Goal: Find specific page/section: Find specific page/section

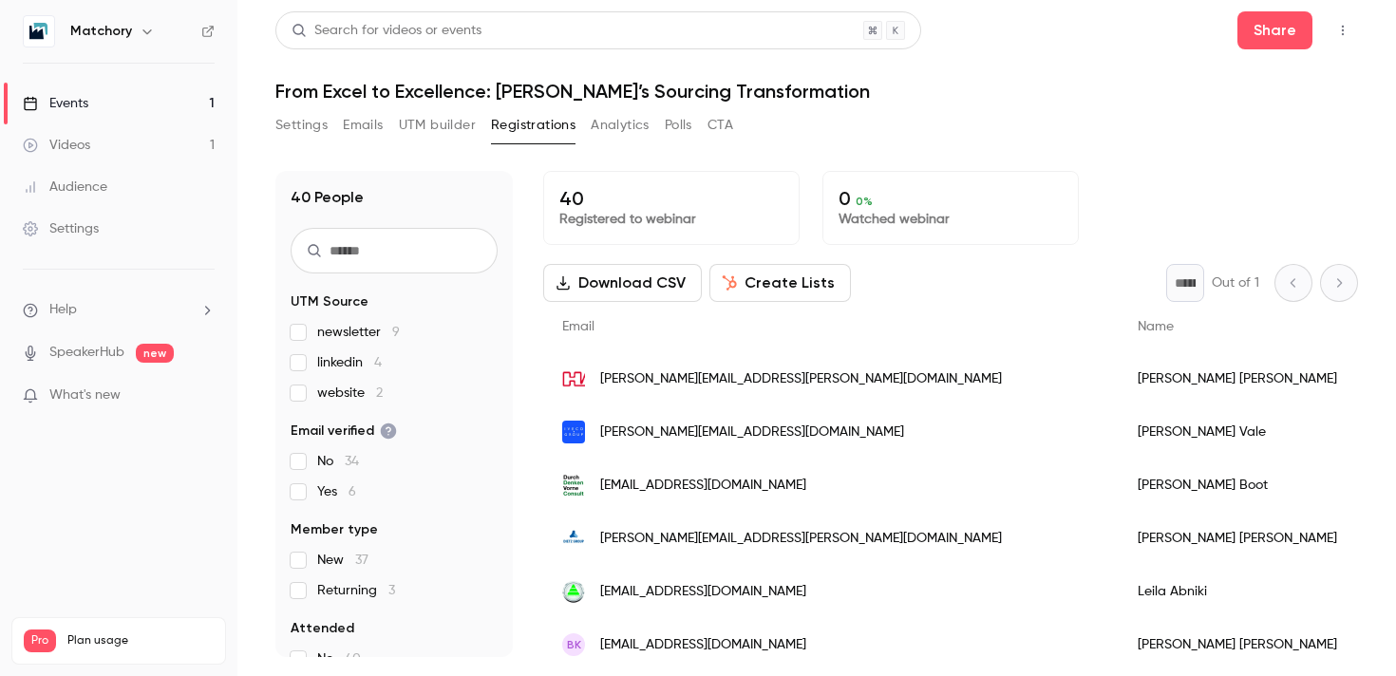
click at [1035, 130] on div "Settings Emails UTM builder Registrations Analytics Polls CTA" at bounding box center [816, 129] width 1082 height 38
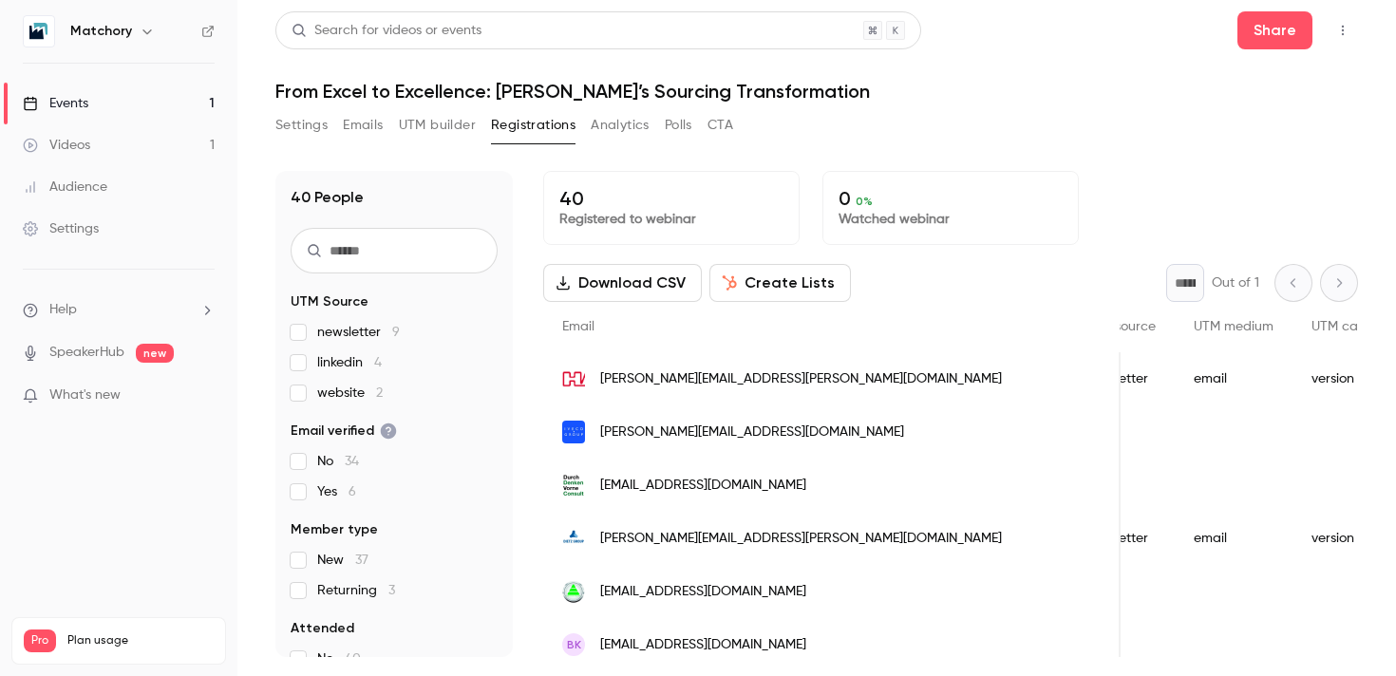
scroll to position [0, 1615]
click at [1212, 373] on div "version b" at bounding box center [1278, 378] width 132 height 53
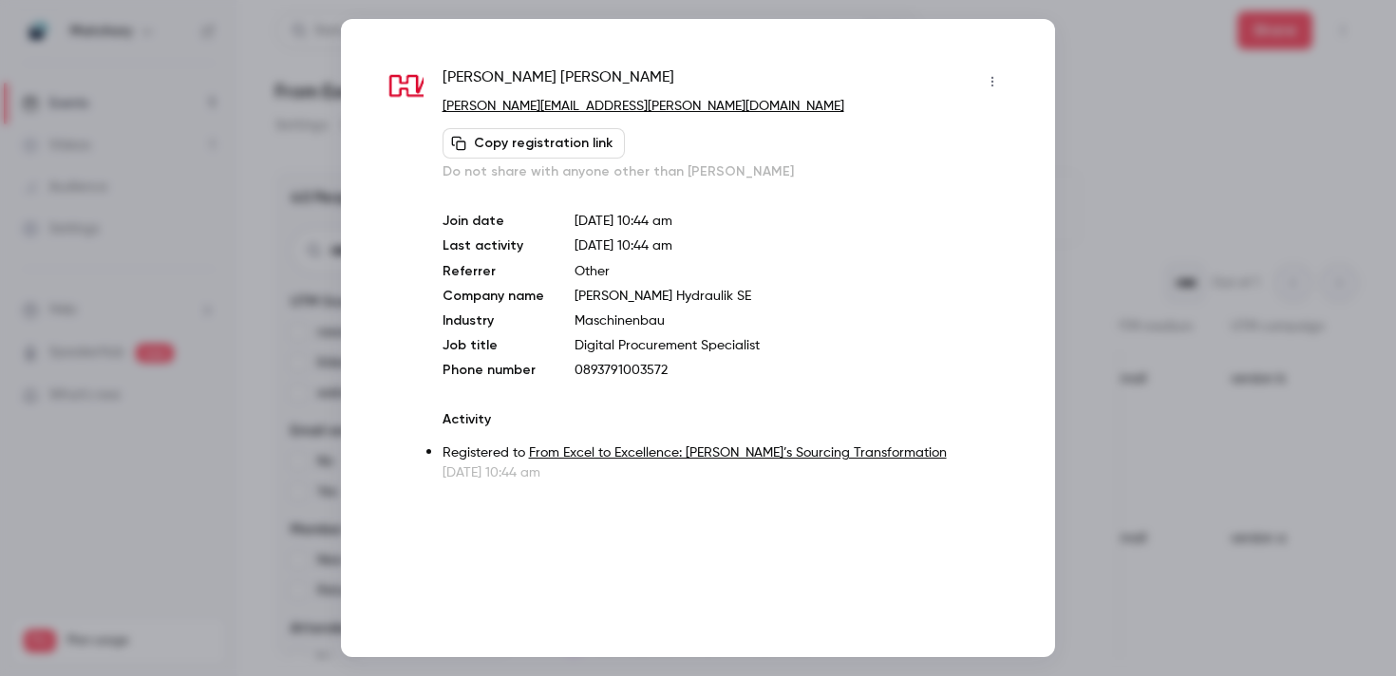
click at [994, 85] on icon "button" at bounding box center [992, 81] width 15 height 13
click at [1120, 70] on div at bounding box center [698, 338] width 1396 height 676
click at [1096, 68] on div at bounding box center [698, 338] width 1396 height 676
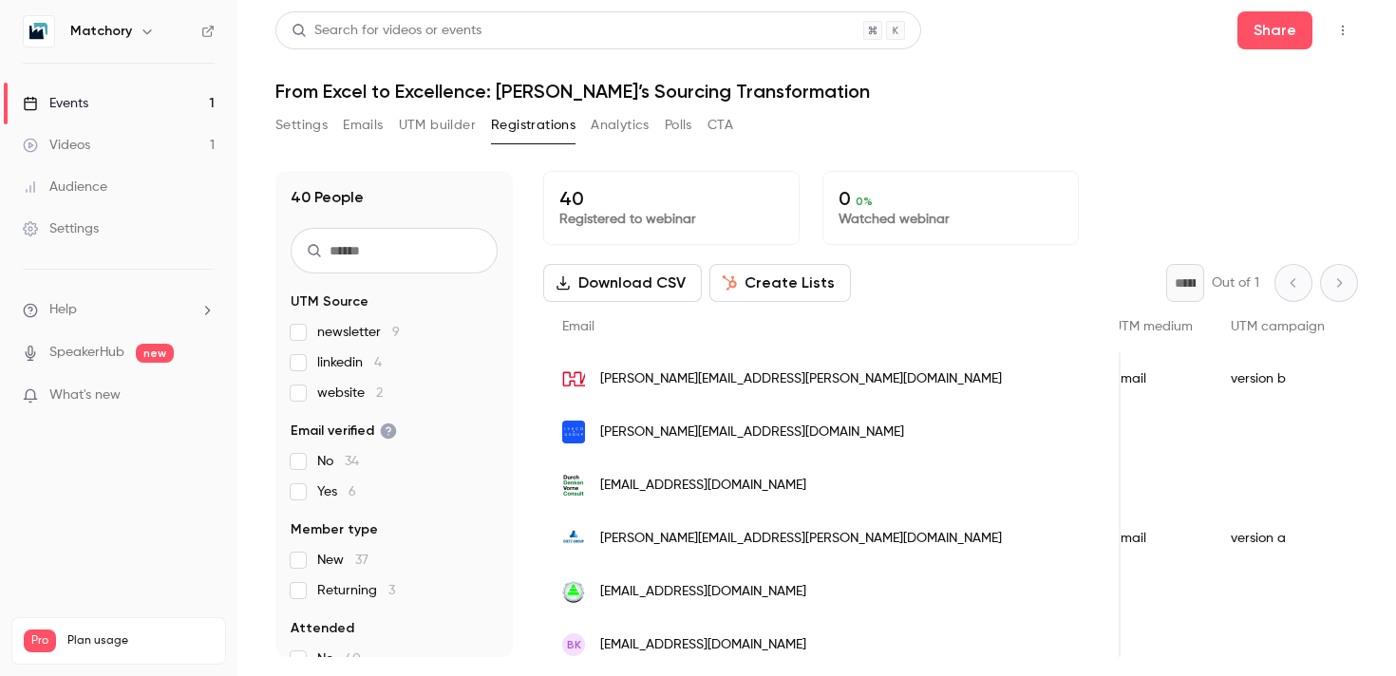
click at [1212, 388] on div "version b" at bounding box center [1278, 378] width 132 height 53
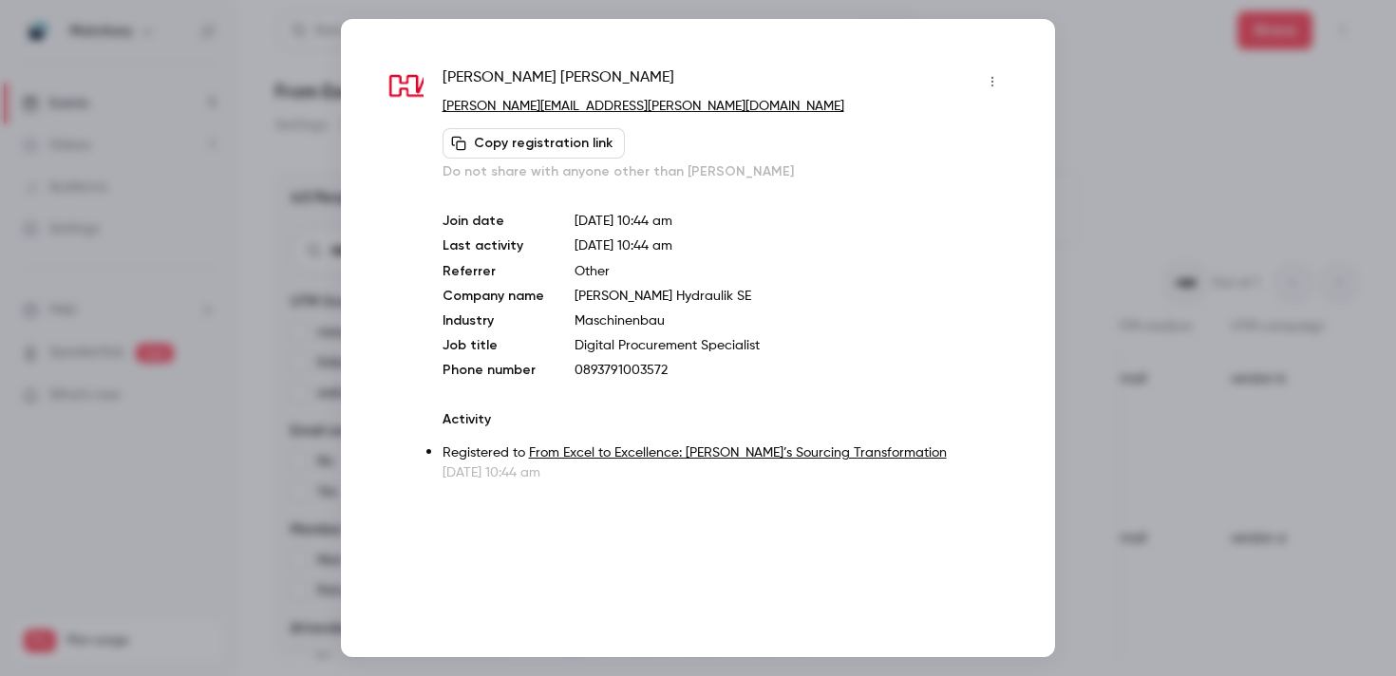
click at [992, 84] on icon "button" at bounding box center [992, 81] width 15 height 13
click at [1071, 60] on div at bounding box center [698, 338] width 1396 height 676
click at [1114, 195] on div at bounding box center [698, 338] width 1396 height 676
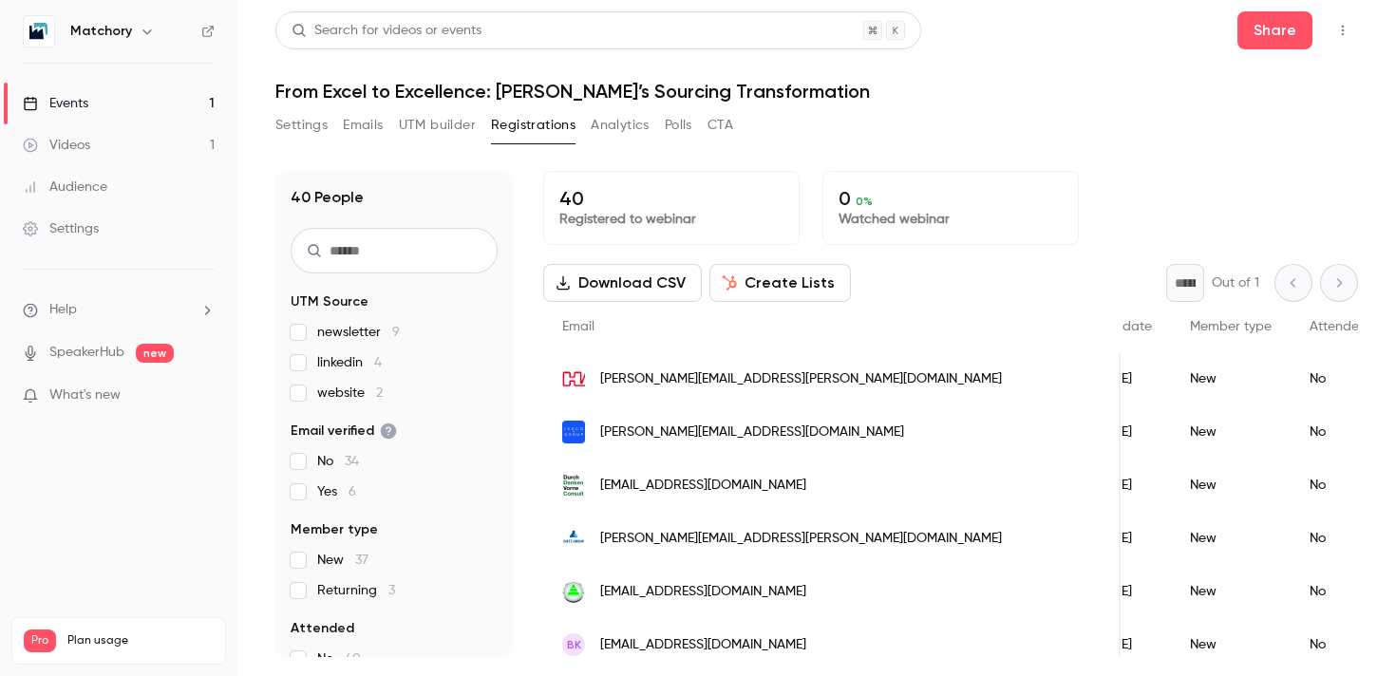
scroll to position [0, 0]
